Goal: Task Accomplishment & Management: Use online tool/utility

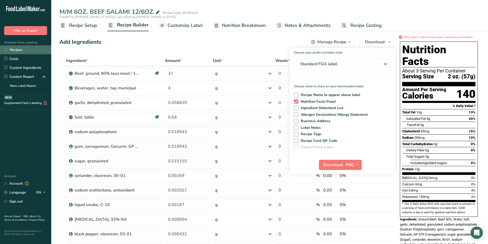
click at [18, 46] on link "Recipes" at bounding box center [25, 49] width 51 height 9
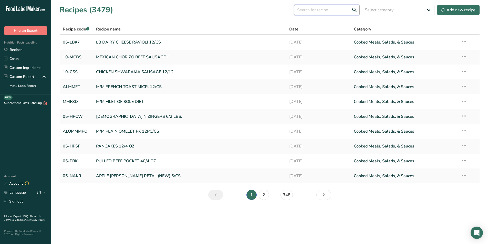
click at [308, 11] on input "text" at bounding box center [327, 10] width 66 height 10
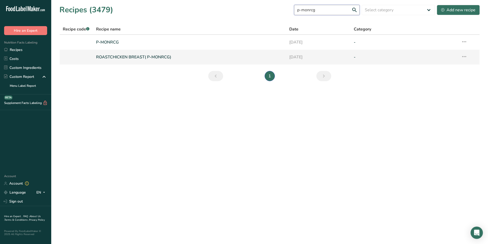
type input "p-monrcg"
click at [128, 58] on link "ROASTCHICKEN BREAST( P-MONRCG)" at bounding box center [189, 57] width 187 height 11
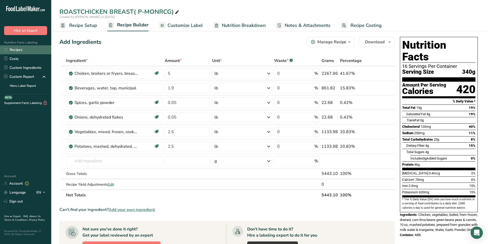
click at [11, 50] on link "Recipes" at bounding box center [25, 49] width 51 height 9
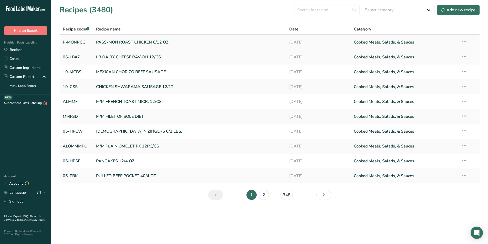
click at [104, 41] on link "PASS-MON ROAST CHICKEN 6/12 OZ" at bounding box center [189, 42] width 187 height 11
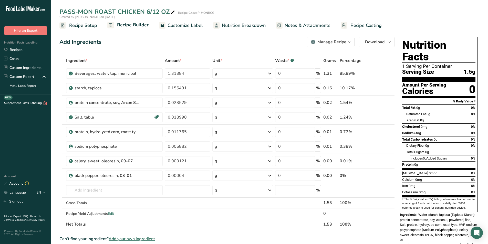
click at [77, 27] on span "Recipe Setup" at bounding box center [83, 25] width 28 height 7
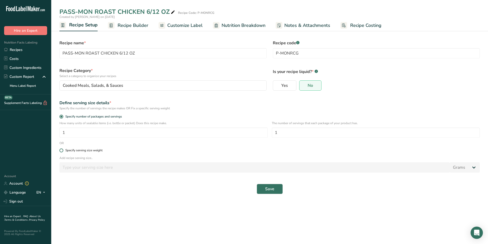
click at [61, 150] on span at bounding box center [61, 150] width 4 height 4
click at [61, 150] on input "Specify serving size weight" at bounding box center [60, 150] width 3 height 3
radio input "true"
radio input "false"
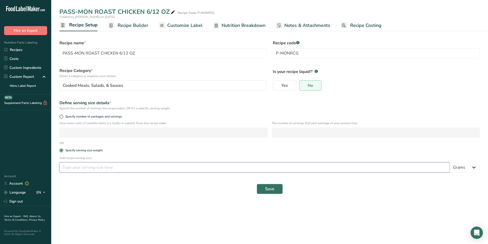
click at [68, 169] on input "number" at bounding box center [254, 167] width 390 height 10
type input "340"
click at [273, 189] on span "Save" at bounding box center [269, 189] width 9 height 6
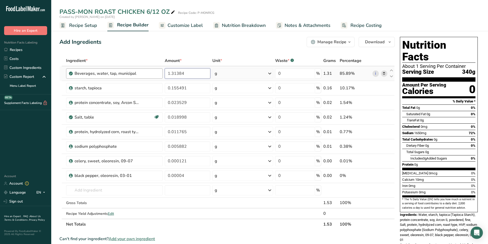
drag, startPoint x: 166, startPoint y: 71, endPoint x: 117, endPoint y: 69, distance: 48.4
click at [117, 69] on tr "Beverages, water, tap, municipal 1.31384 g Portions 1 fl oz 1 bottle 8 fl oz 1 …" at bounding box center [227, 73] width 335 height 15
type input "85"
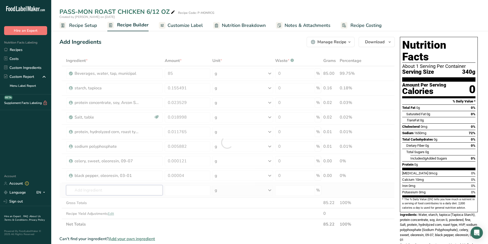
click at [82, 189] on div "Ingredient * Amount * Unit * Waste * .a-a{fill:#347362;}.b-a{fill:#fff;} Grams …" at bounding box center [226, 142] width 335 height 174
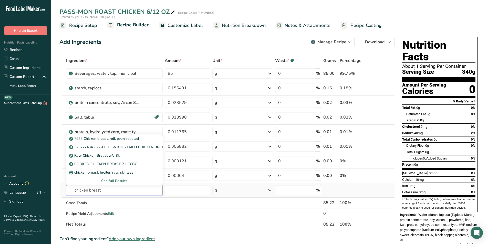
type input "chicken breast"
click at [110, 181] on div "See full Results" at bounding box center [114, 180] width 88 height 5
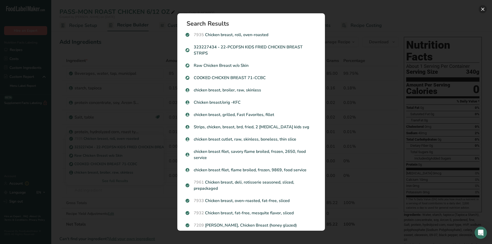
click at [482, 8] on button "Search results modal" at bounding box center [482, 9] width 8 height 8
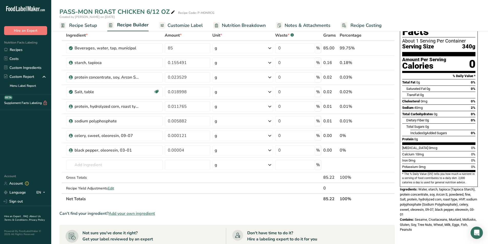
scroll to position [26, 0]
click at [127, 213] on span "Add your own ingredient" at bounding box center [132, 213] width 46 height 6
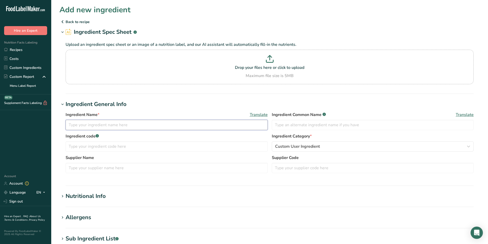
click at [93, 124] on input "text" at bounding box center [167, 125] width 202 height 10
type input "r"
type input "c"
type input "CHICKEN BREAST RAW SKINLESS"
click at [61, 196] on icon at bounding box center [62, 196] width 5 height 7
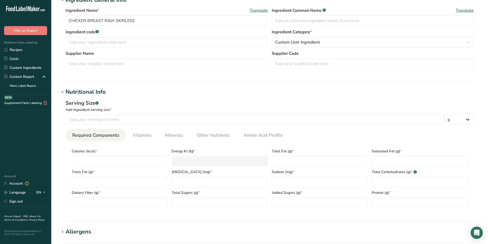
scroll to position [102, 0]
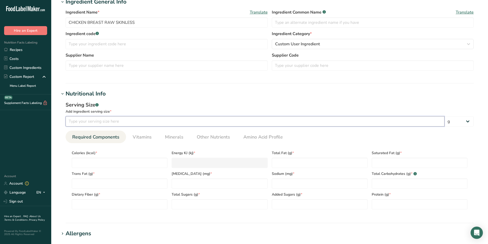
click at [81, 122] on input "number" at bounding box center [255, 121] width 379 height 10
type input "85"
click at [86, 164] on input "number" at bounding box center [120, 163] width 96 height 10
type input "1"
type KJ "4.2"
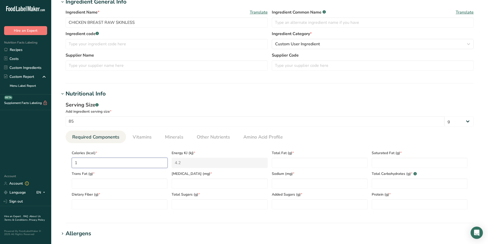
type input "12"
type KJ "50.2"
type input "120"
type KJ "502.1"
type input "120"
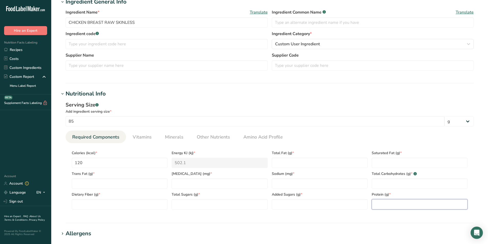
click at [377, 204] on input "number" at bounding box center [419, 204] width 96 height 10
type input "25"
click at [282, 164] on Fat "number" at bounding box center [320, 163] width 96 height 10
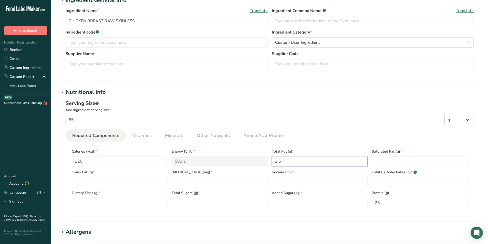
scroll to position [111, 0]
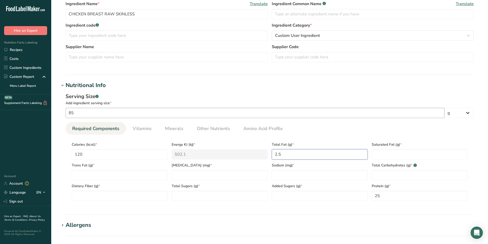
type Fat "2.5"
drag, startPoint x: 80, startPoint y: 112, endPoint x: 38, endPoint y: 100, distance: 43.7
click at [39, 101] on div ".a-20{fill:#fff;} Hire an Expert Nutrition Facts Labeling Recipes Costs Custom …" at bounding box center [244, 146] width 488 height 515
type input "113"
click at [377, 155] on Fat "number" at bounding box center [419, 154] width 96 height 10
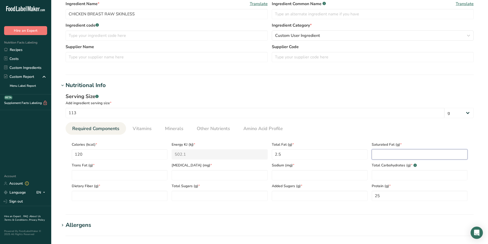
click at [377, 155] on Fat "number" at bounding box center [419, 154] width 96 height 10
type Fat "0"
type Fat "1"
click at [126, 176] on Fat "number" at bounding box center [120, 175] width 96 height 10
type Fat "0"
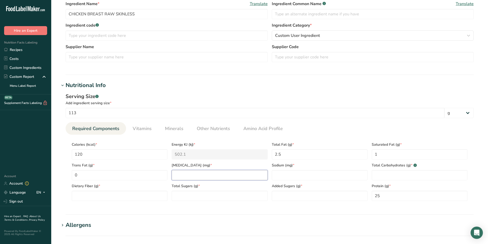
click at [182, 177] on input "number" at bounding box center [220, 175] width 96 height 10
type input "73"
click at [285, 177] on input "number" at bounding box center [320, 175] width 96 height 10
type input "196"
click at [380, 173] on Carbohydrates "number" at bounding box center [419, 175] width 96 height 10
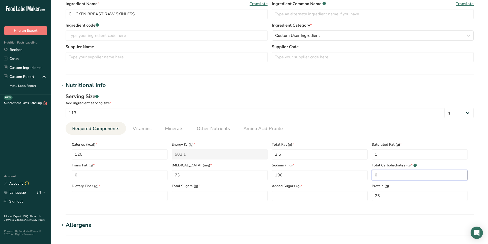
type Carbohydrates "0"
drag, startPoint x: 380, startPoint y: 153, endPoint x: 315, endPoint y: 120, distance: 72.9
click at [332, 129] on div "Required Components Vitamins Minerals Other Nutrients Amino Acid Profile Calori…" at bounding box center [270, 163] width 408 height 83
type Fat "0.6"
click at [208, 195] on Sugars "number" at bounding box center [220, 196] width 96 height 10
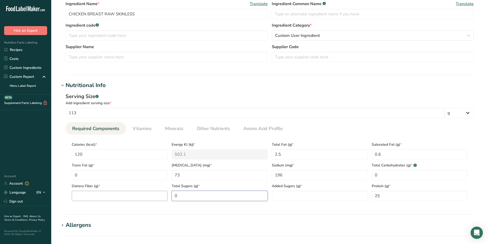
type Sugars "0"
click at [138, 196] on Fiber "number" at bounding box center [120, 196] width 96 height 10
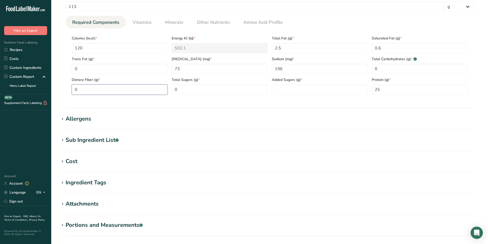
scroll to position [239, 0]
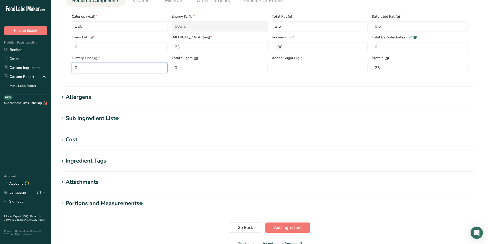
type Fiber "0"
click at [65, 118] on icon at bounding box center [62, 118] width 5 height 7
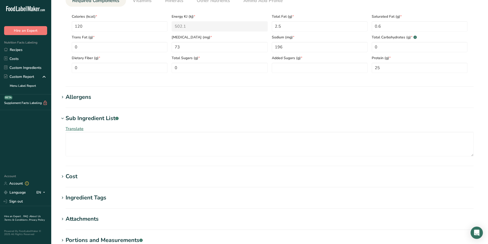
click at [65, 118] on icon at bounding box center [62, 118] width 5 height 7
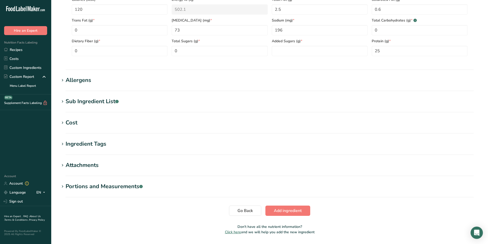
scroll to position [256, 0]
click at [290, 212] on span "Add ingredient" at bounding box center [288, 210] width 28 height 6
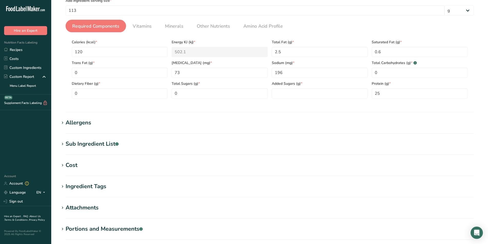
scroll to position [90, 0]
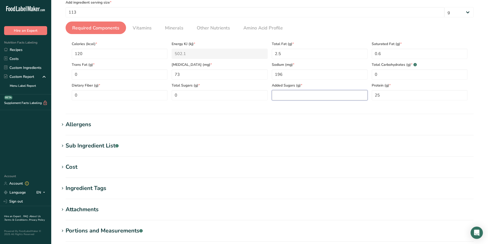
click at [287, 97] on Sugars "number" at bounding box center [320, 95] width 96 height 10
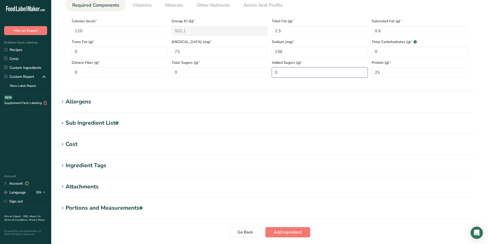
scroll to position [150, 0]
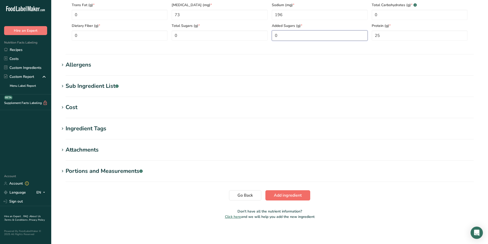
type Sugars "0"
click at [293, 194] on span "Add ingredient" at bounding box center [288, 195] width 28 height 6
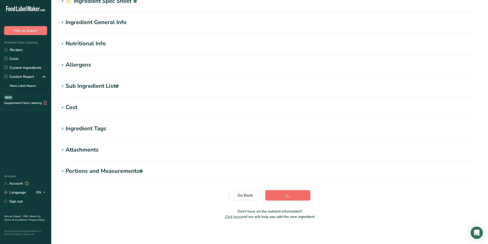
scroll to position [31, 0]
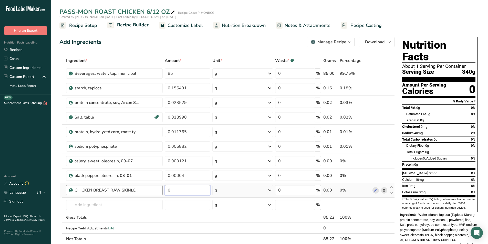
drag, startPoint x: 168, startPoint y: 189, endPoint x: 158, endPoint y: 187, distance: 9.7
click at [158, 187] on tr "CHICKEN BREAST RAW SKINLESS 0 g Weight Units g kg mg See more Volume Units l mL…" at bounding box center [227, 190] width 335 height 15
type input "79"
click at [131, 117] on div "Ingredient * Amount * Unit * Waste * .a-a{fill:#347362;}.b-a{fill:#fff;} Grams …" at bounding box center [226, 149] width 335 height 189
click at [95, 206] on input "text" at bounding box center [114, 205] width 97 height 10
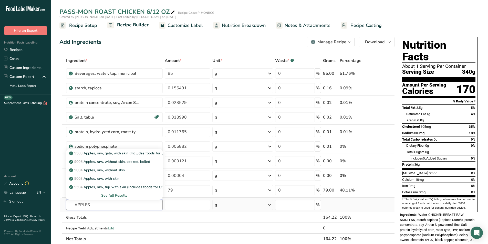
type input "APPLES"
click at [115, 195] on div "See full Results" at bounding box center [114, 195] width 88 height 5
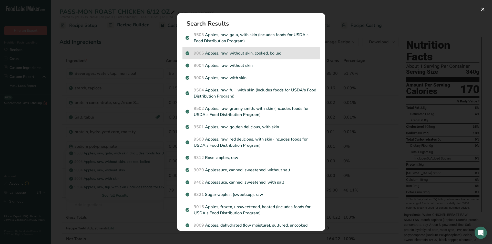
click at [228, 54] on p "9005 Apples, raw, without skin, cooked, boiled" at bounding box center [250, 53] width 131 height 6
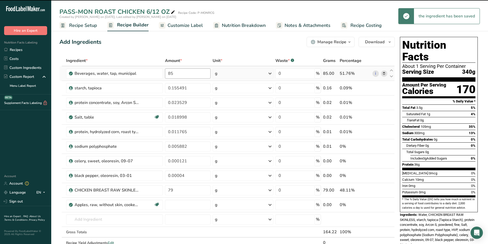
type input "0"
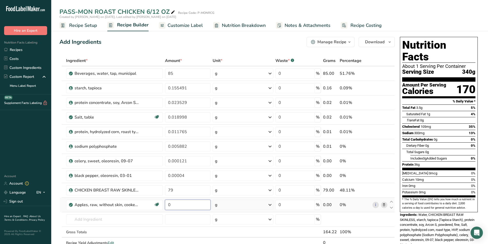
drag, startPoint x: 173, startPoint y: 204, endPoint x: 168, endPoint y: 205, distance: 4.5
click at [168, 205] on input "0" at bounding box center [188, 205] width 46 height 10
type input "58"
click at [83, 219] on div "Ingredient * Amount * Unit * Waste * .a-a{fill:#347362;}.b-a{fill:#fff;} Grams …" at bounding box center [226, 157] width 335 height 204
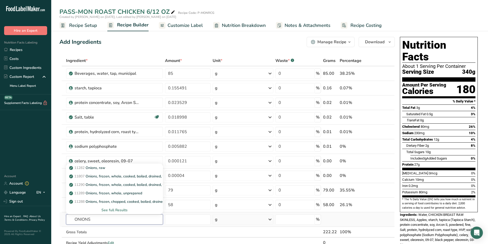
type input "ONIONS"
click at [111, 210] on div "See full Results" at bounding box center [114, 209] width 89 height 5
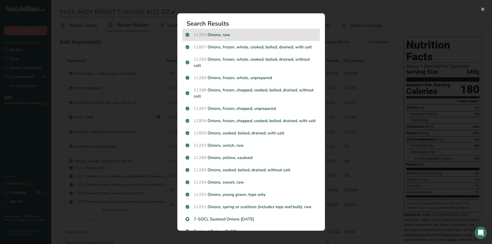
click at [221, 35] on p "11282 Onions, raw" at bounding box center [250, 35] width 131 height 6
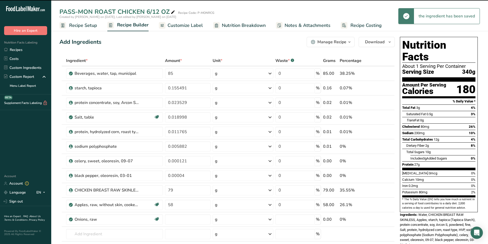
type input "0"
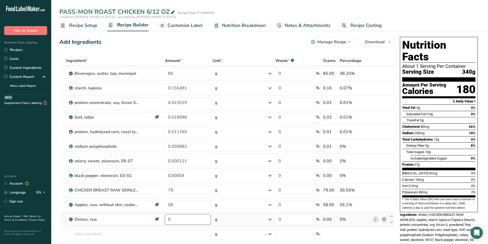
drag, startPoint x: 177, startPoint y: 218, endPoint x: 164, endPoint y: 219, distance: 13.1
click at [164, 219] on td "0" at bounding box center [188, 219] width 48 height 15
type input "30"
click at [79, 233] on div "Ingredient * Amount * Unit * Waste * .a-a{fill:#347362;}.b-a{fill:#fff;} Grams …" at bounding box center [226, 164] width 335 height 218
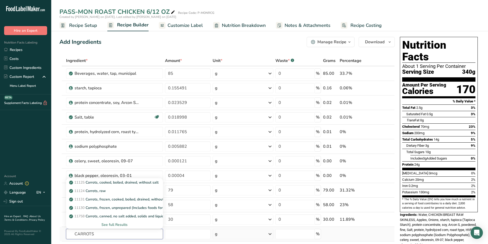
type input "CARROTS"
click at [107, 224] on div "See full Results" at bounding box center [114, 224] width 89 height 5
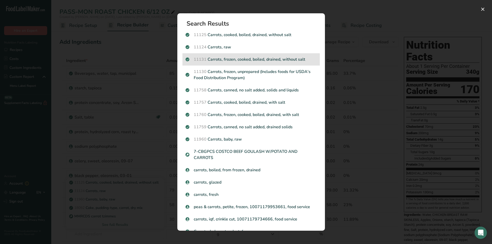
click at [241, 59] on p "11131 Carrots, frozen, cooked, boiled, drained, without salt" at bounding box center [250, 59] width 131 height 6
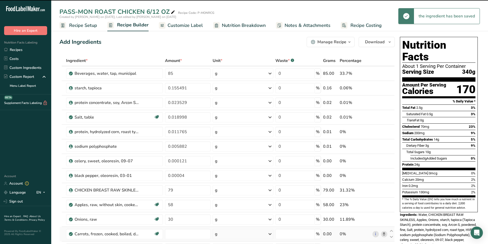
type input "0"
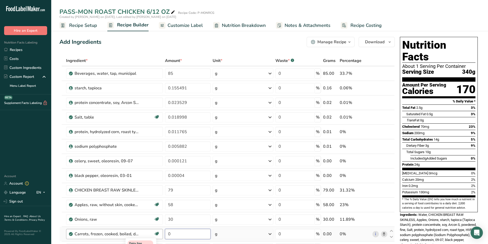
drag, startPoint x: 174, startPoint y: 235, endPoint x: 159, endPoint y: 233, distance: 15.2
click at [159, 233] on tr "Carrots, frozen, cooked, boiled, drained, without salt Dairy free Gluten free V…" at bounding box center [227, 234] width 335 height 15
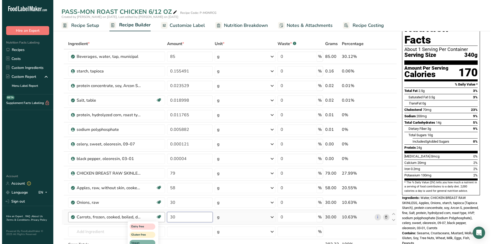
scroll to position [17, 0]
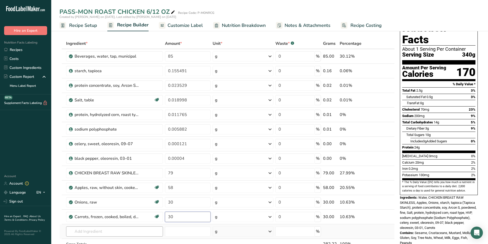
type input "30"
click at [70, 230] on div "Ingredient * Amount * Unit * Waste * .a-a{fill:#347362;}.b-a{fill:#fff;} Grams …" at bounding box center [226, 154] width 335 height 233
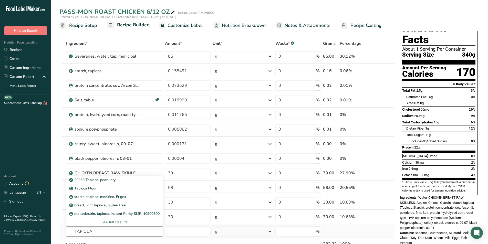
type input "TAPIOCA"
click at [101, 221] on div "See full Results" at bounding box center [114, 221] width 89 height 5
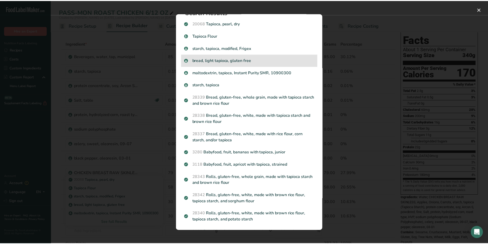
scroll to position [0, 0]
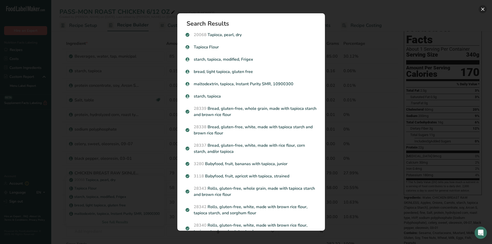
click at [483, 8] on button "Search results modal" at bounding box center [482, 9] width 8 height 8
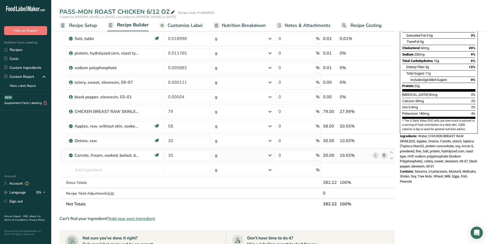
scroll to position [85, 0]
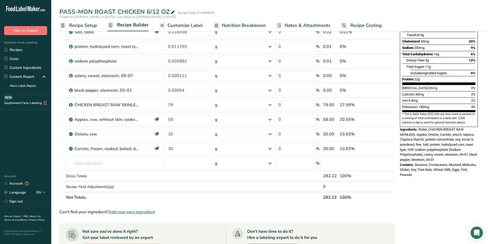
click at [151, 211] on span "Add your own ingredient" at bounding box center [132, 212] width 46 height 6
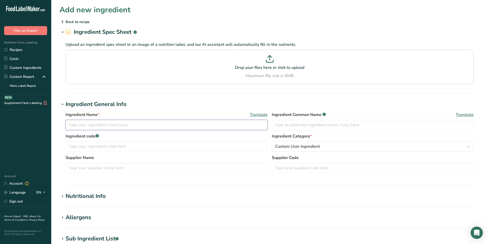
click at [76, 125] on input "text" at bounding box center [167, 125] width 202 height 10
type input "t"
type input "TAPIOCA STARCH NEW"
click at [62, 198] on icon at bounding box center [62, 196] width 5 height 7
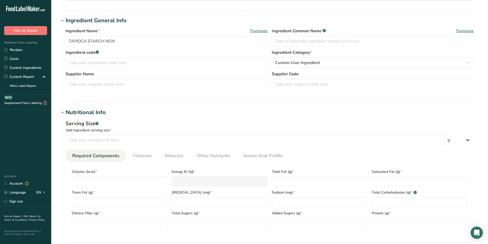
scroll to position [94, 0]
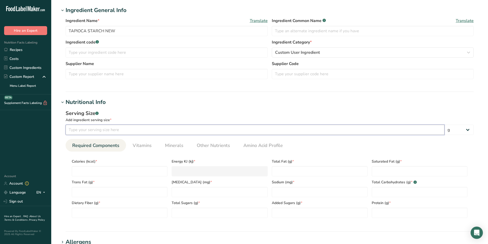
click at [73, 131] on input "number" at bounding box center [255, 130] width 379 height 10
type input "100"
click at [84, 170] on input "number" at bounding box center [120, 171] width 96 height 10
type input "3"
type KJ "12.6"
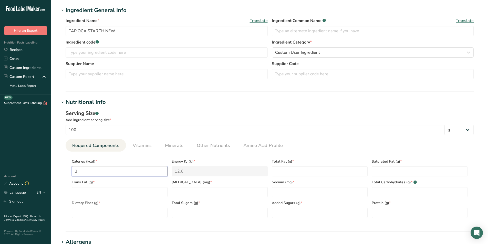
type input "35"
type KJ "146.4"
type input "358"
type KJ "1497.9"
type input "358"
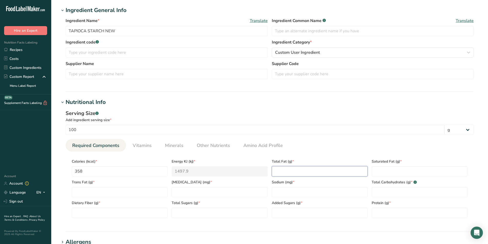
click at [282, 168] on Fat "number" at bounding box center [320, 171] width 96 height 10
type Fat "0.1"
click at [389, 172] on Fat "number" at bounding box center [419, 171] width 96 height 10
type Fat "0"
click at [95, 193] on Fat "number" at bounding box center [120, 192] width 96 height 10
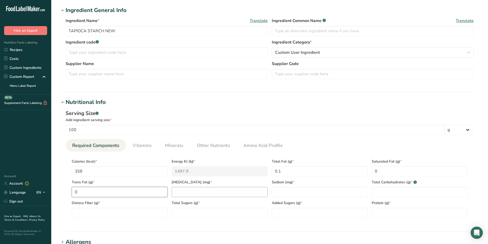
type Fat "0"
click at [183, 192] on input "number" at bounding box center [220, 192] width 96 height 10
type input "0"
click at [280, 191] on input "number" at bounding box center [320, 192] width 96 height 10
type input "1"
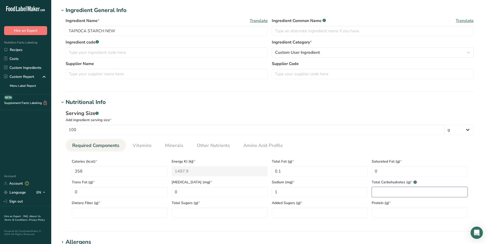
click at [384, 193] on Carbohydrates "number" at bounding box center [419, 192] width 96 height 10
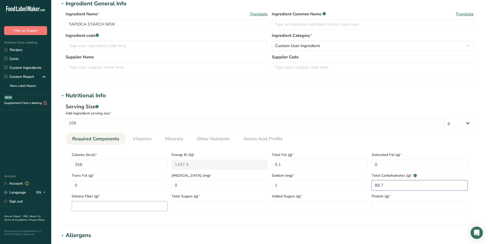
scroll to position [102, 0]
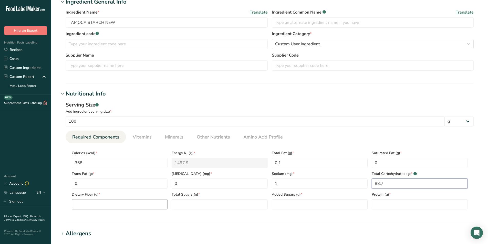
type Carbohydrates "88.7"
click at [120, 206] on Fiber "number" at bounding box center [120, 204] width 96 height 10
type Fiber "0.9"
click at [206, 204] on Sugars "number" at bounding box center [220, 204] width 96 height 10
type Sugars "3.3"
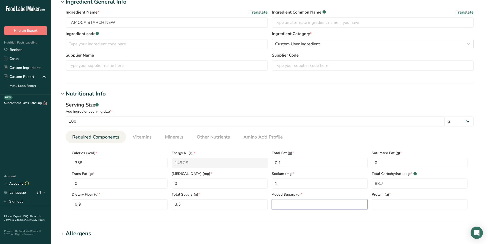
click at [287, 205] on Sugars "number" at bounding box center [320, 204] width 96 height 10
type Sugars "0"
click at [379, 205] on input "number" at bounding box center [419, 204] width 96 height 10
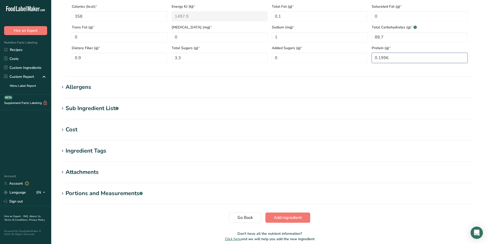
scroll to position [256, 0]
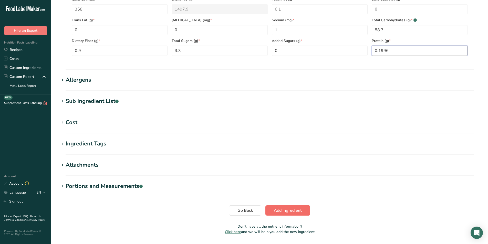
type input "0.1996"
click at [290, 210] on span "Add ingredient" at bounding box center [288, 210] width 28 height 6
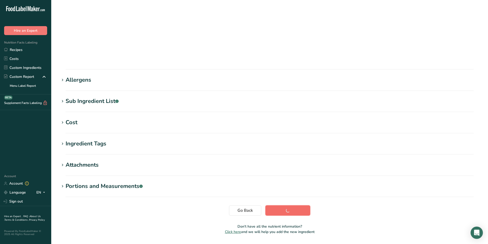
scroll to position [31, 0]
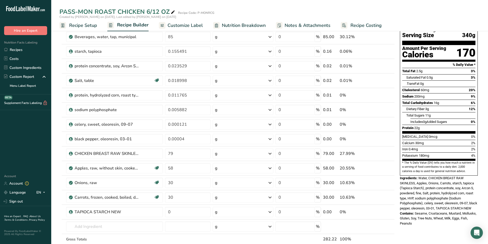
scroll to position [43, 0]
